Goal: Entertainment & Leisure: Consume media (video, audio)

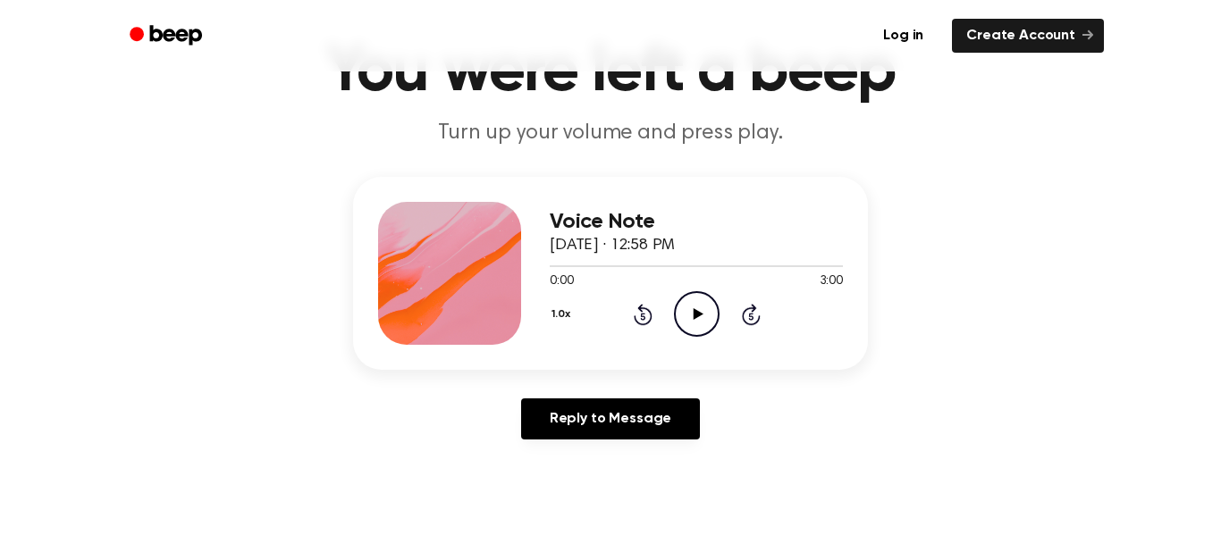
scroll to position [118, 0]
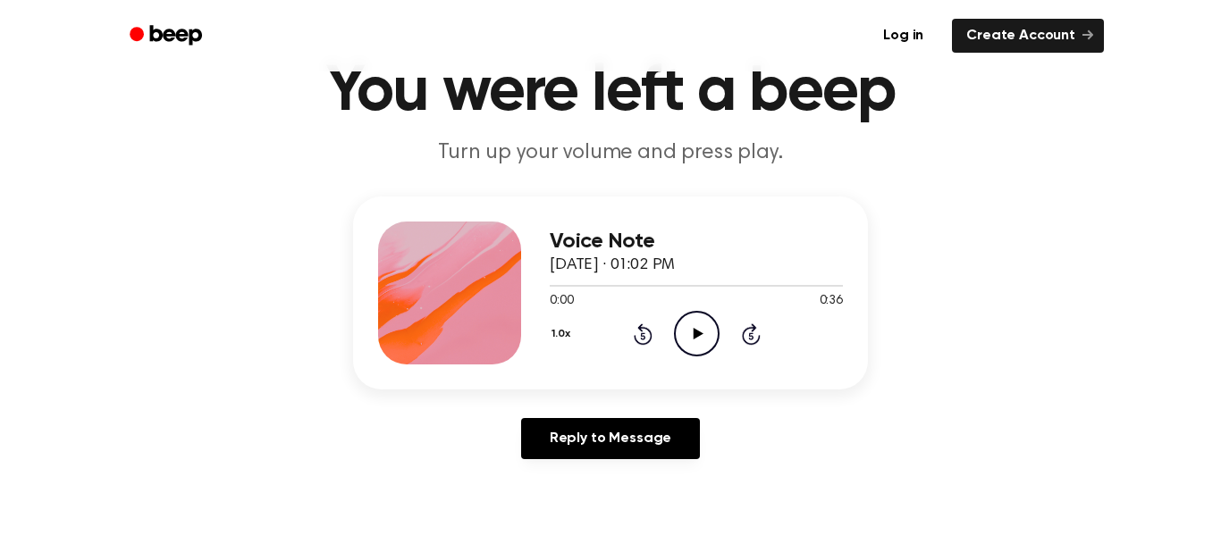
scroll to position [87, 0]
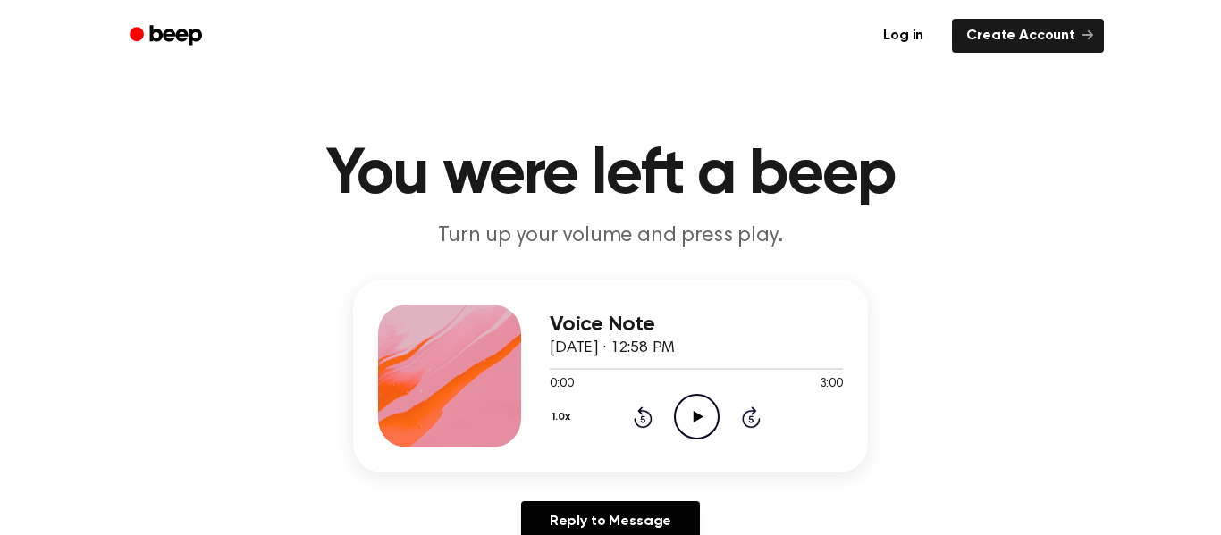
click at [698, 416] on icon at bounding box center [698, 417] width 10 height 12
click at [698, 416] on icon at bounding box center [697, 417] width 8 height 12
click at [698, 416] on icon at bounding box center [698, 417] width 10 height 12
click at [698, 416] on icon at bounding box center [697, 417] width 8 height 12
click at [698, 416] on icon at bounding box center [698, 417] width 10 height 12
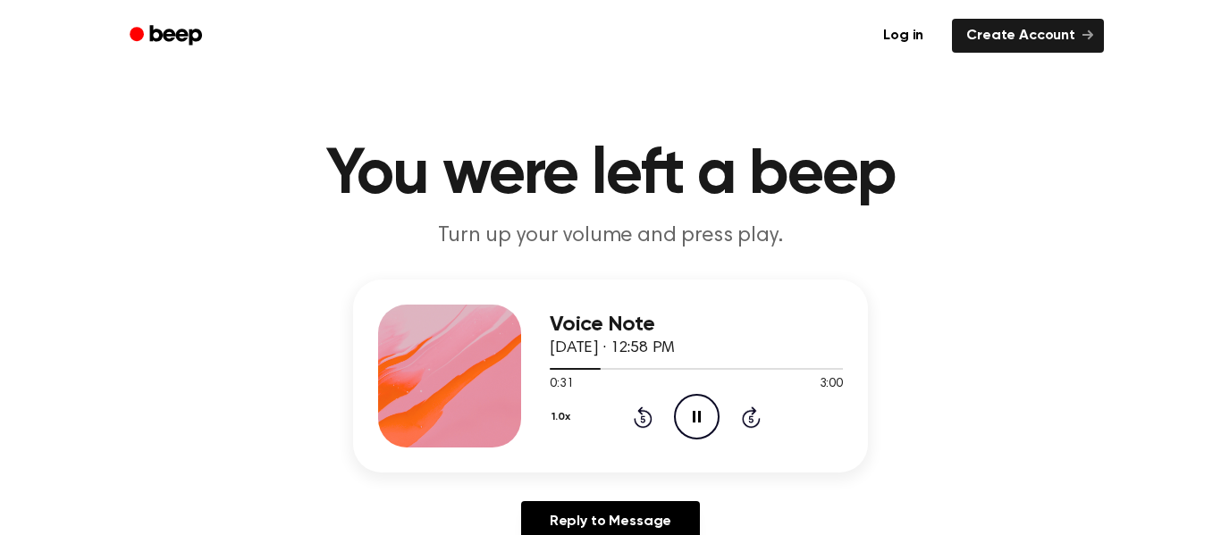
click at [698, 417] on icon at bounding box center [697, 417] width 8 height 12
click at [698, 417] on icon at bounding box center [698, 417] width 10 height 12
click at [698, 417] on icon at bounding box center [697, 417] width 8 height 12
click at [636, 406] on icon "Rewind 5 seconds" at bounding box center [643, 417] width 20 height 23
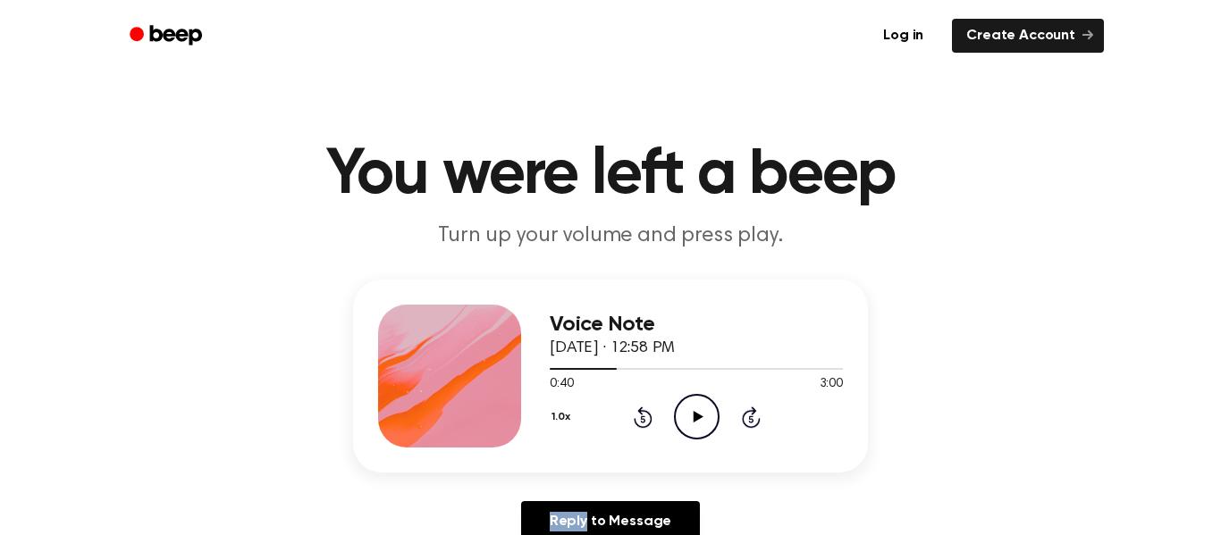
click at [636, 406] on icon "Rewind 5 seconds" at bounding box center [643, 417] width 20 height 23
click at [682, 410] on icon "Play Audio" at bounding box center [697, 417] width 46 height 46
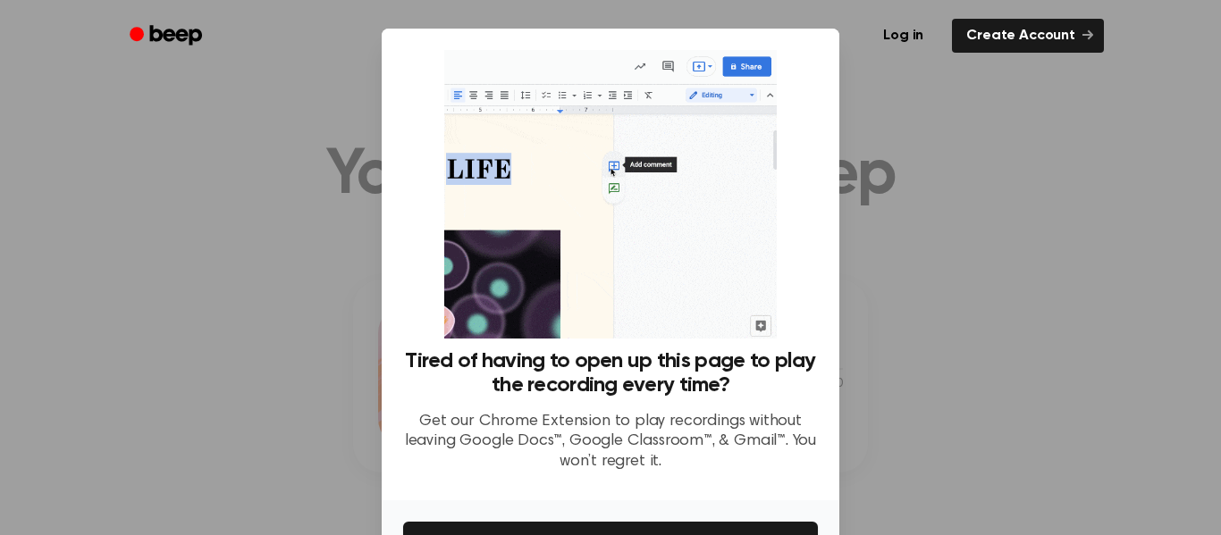
click at [783, 60] on div "Log in Create Account" at bounding box center [610, 36] width 987 height 72
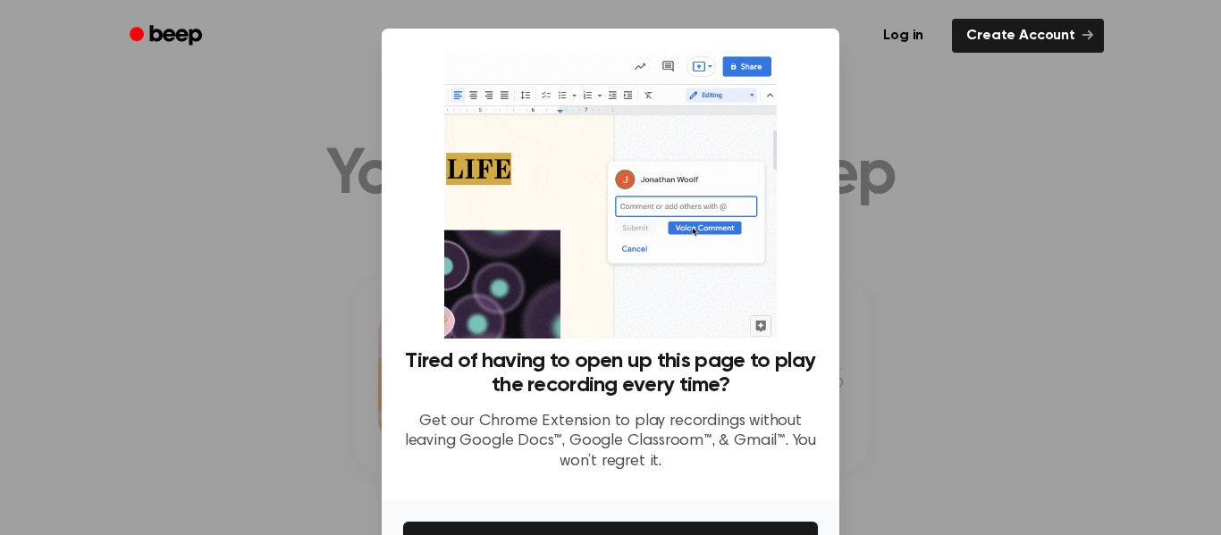
click at [832, 76] on div "Tired of having to open up this page to play the recording every time? Get our …" at bounding box center [611, 265] width 458 height 472
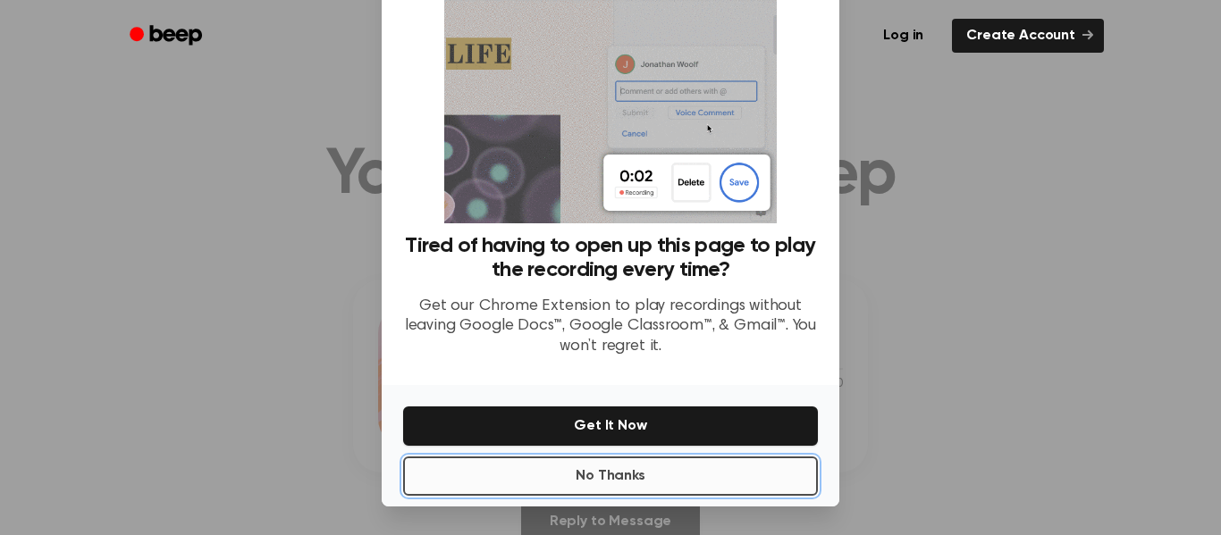
click at [729, 474] on button "No Thanks" at bounding box center [610, 476] width 415 height 39
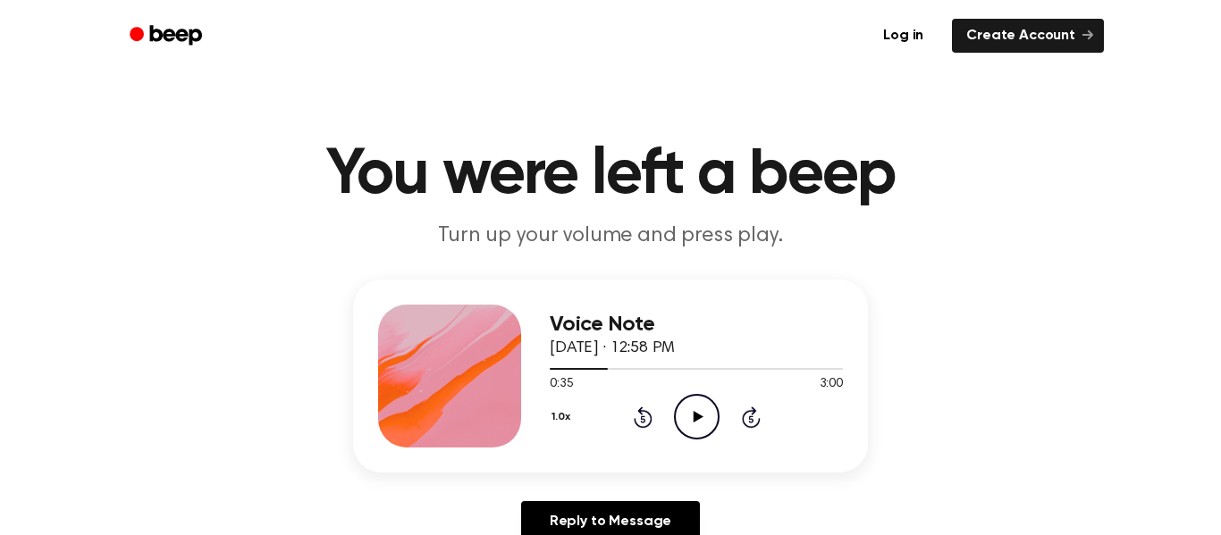
click at [693, 406] on icon "Play Audio" at bounding box center [697, 417] width 46 height 46
click at [641, 424] on icon "Rewind 5 seconds" at bounding box center [643, 417] width 20 height 23
click at [693, 421] on icon at bounding box center [697, 417] width 8 height 12
click at [744, 424] on icon at bounding box center [751, 417] width 19 height 21
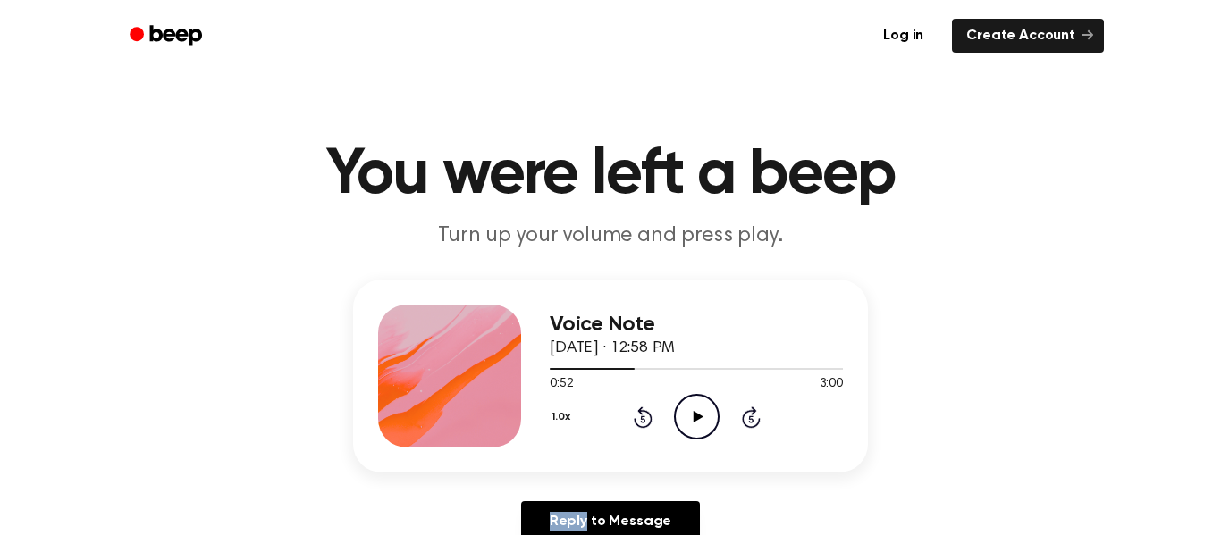
click at [695, 425] on icon "Play Audio" at bounding box center [697, 417] width 46 height 46
